Goal: Task Accomplishment & Management: Use online tool/utility

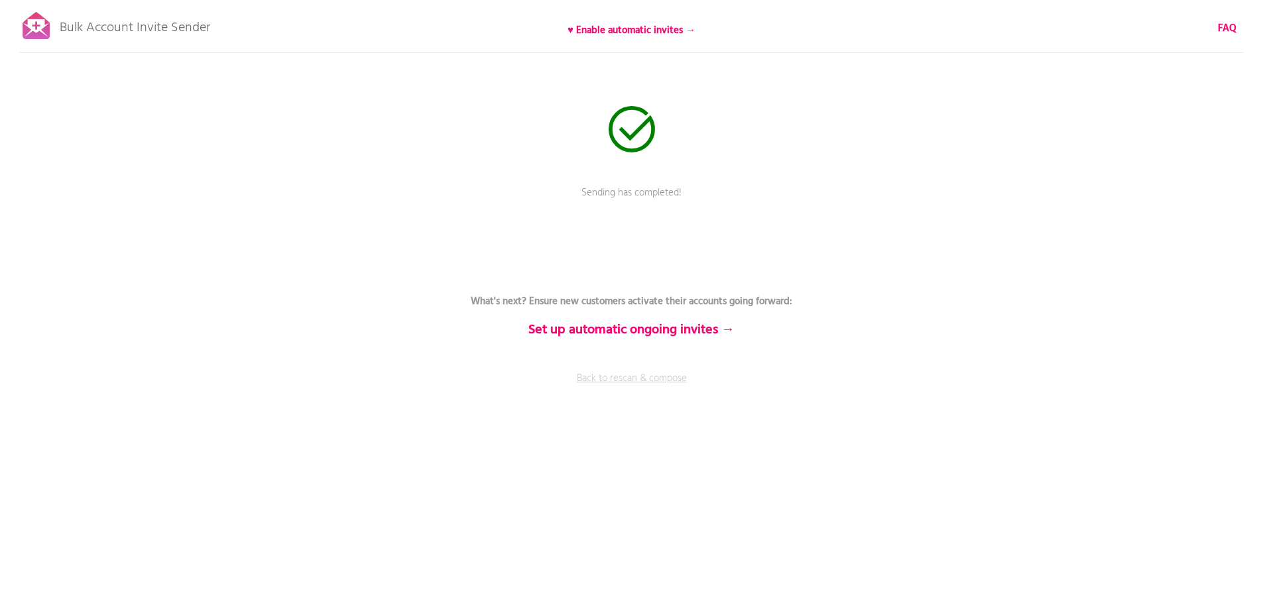
click at [641, 377] on link "Back to rescan & compose" at bounding box center [632, 387] width 398 height 33
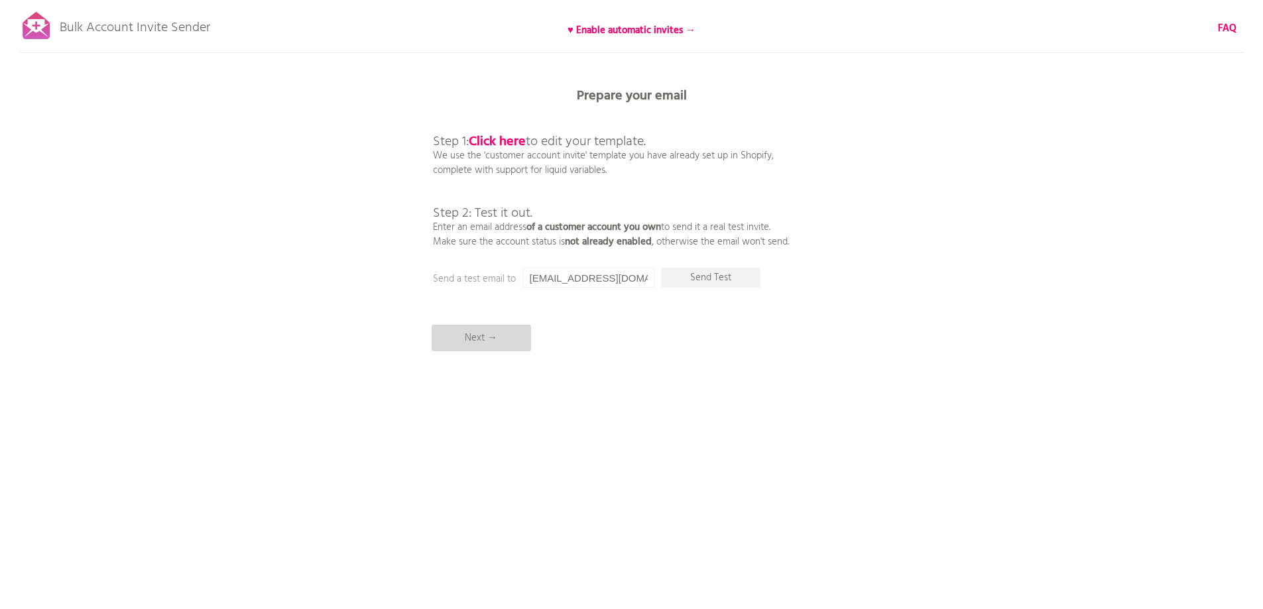
click at [487, 336] on p "Next →" at bounding box center [481, 338] width 99 height 27
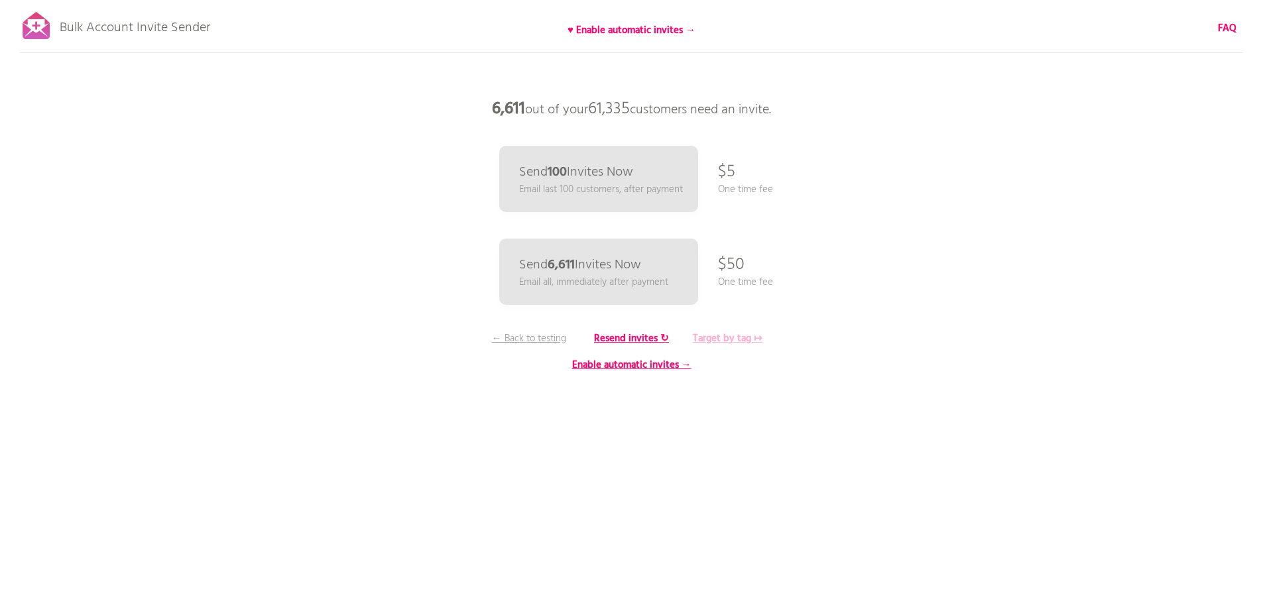
click at [718, 342] on b "Target by tag ↦" at bounding box center [728, 339] width 70 height 16
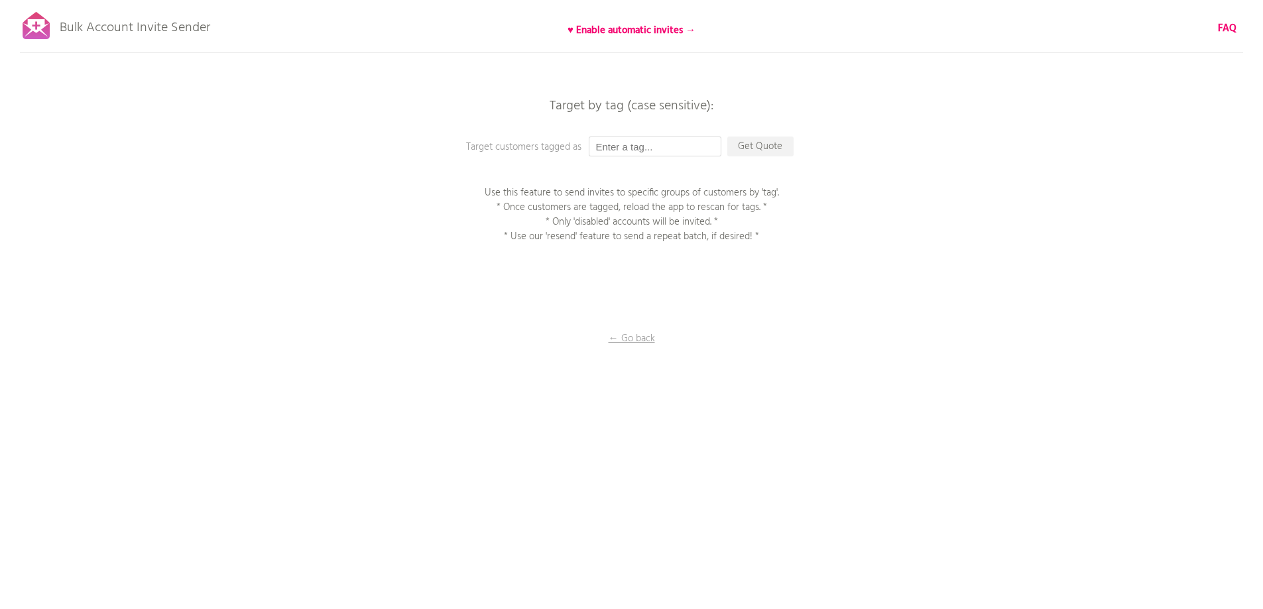
click at [682, 153] on input "text" at bounding box center [655, 147] width 133 height 20
type input "P1EE"
click at [769, 148] on p "Get Quote" at bounding box center [761, 147] width 66 height 20
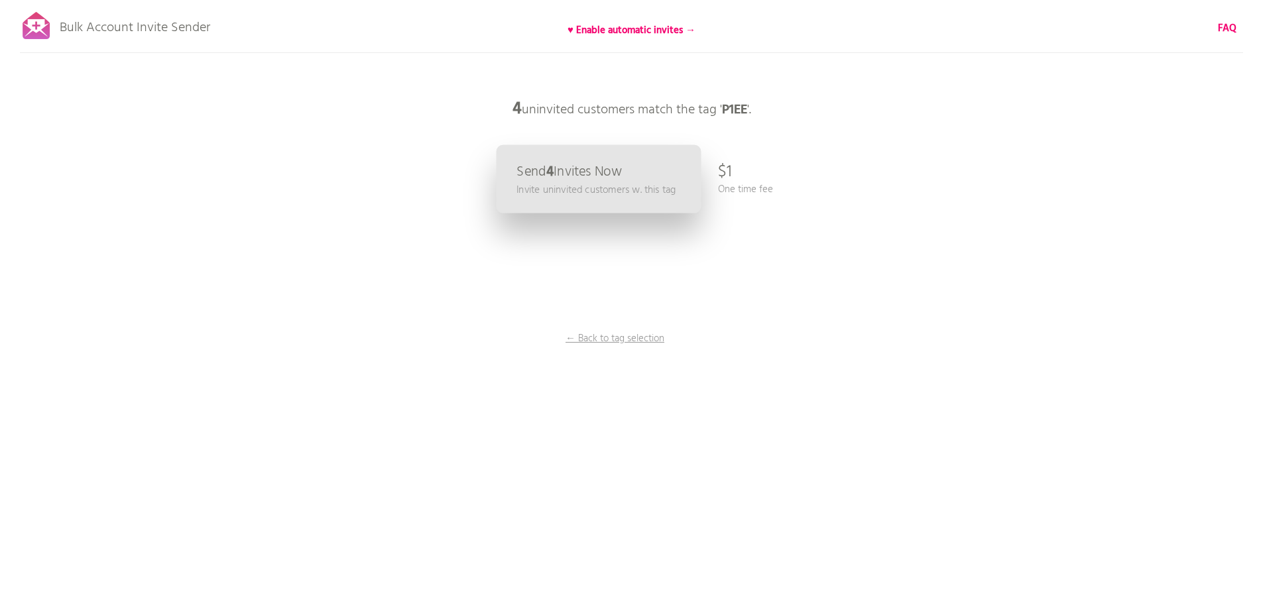
click at [521, 170] on p "Send 4 Invites Now" at bounding box center [569, 172] width 105 height 14
